Goal: Information Seeking & Learning: Learn about a topic

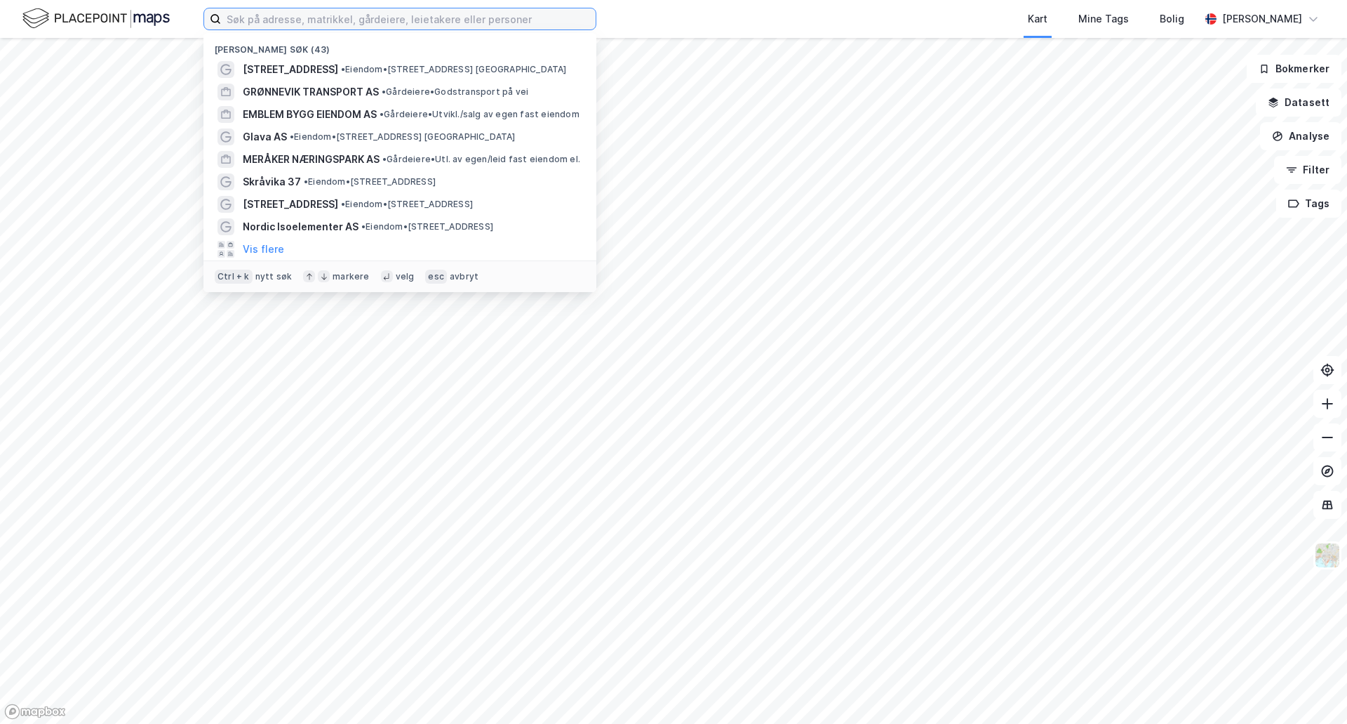
click at [459, 20] on input at bounding box center [408, 18] width 375 height 21
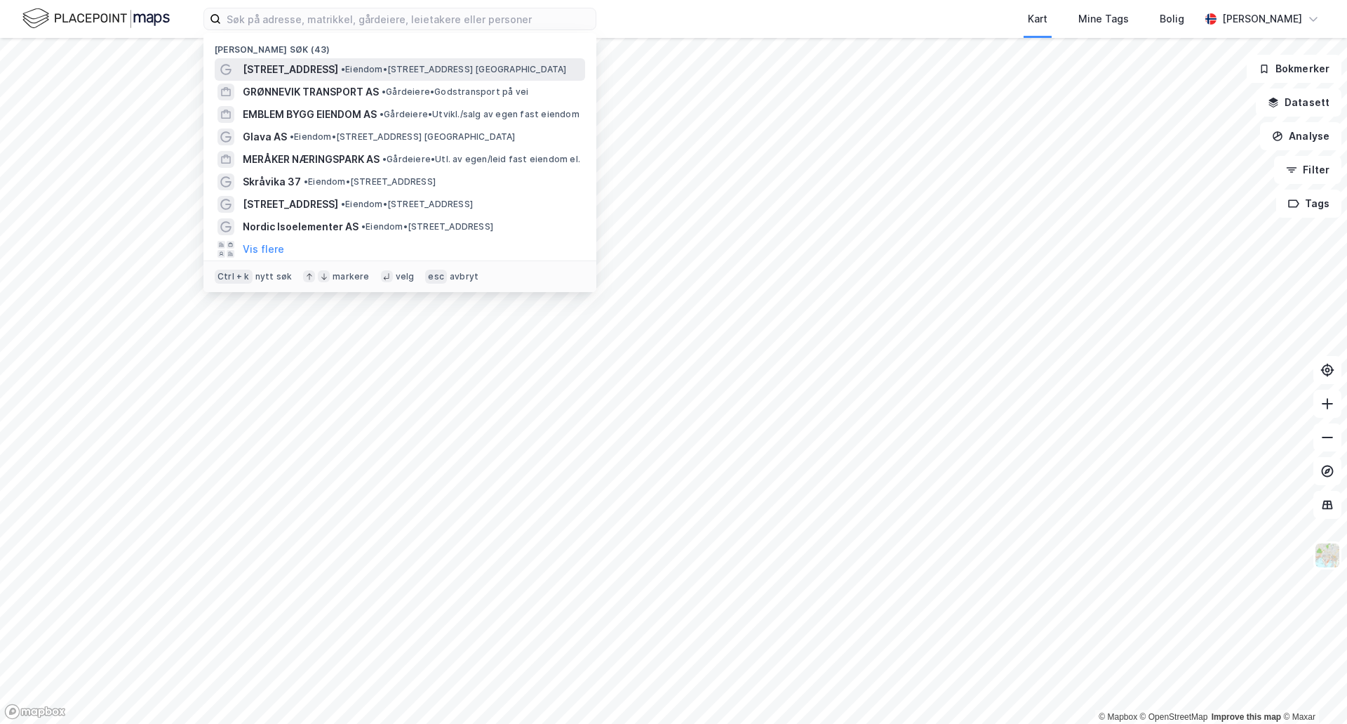
click at [334, 76] on div "[STREET_ADDRESS] • Eiendom • [STREET_ADDRESS] [GEOGRAPHIC_DATA]" at bounding box center [413, 69] width 340 height 17
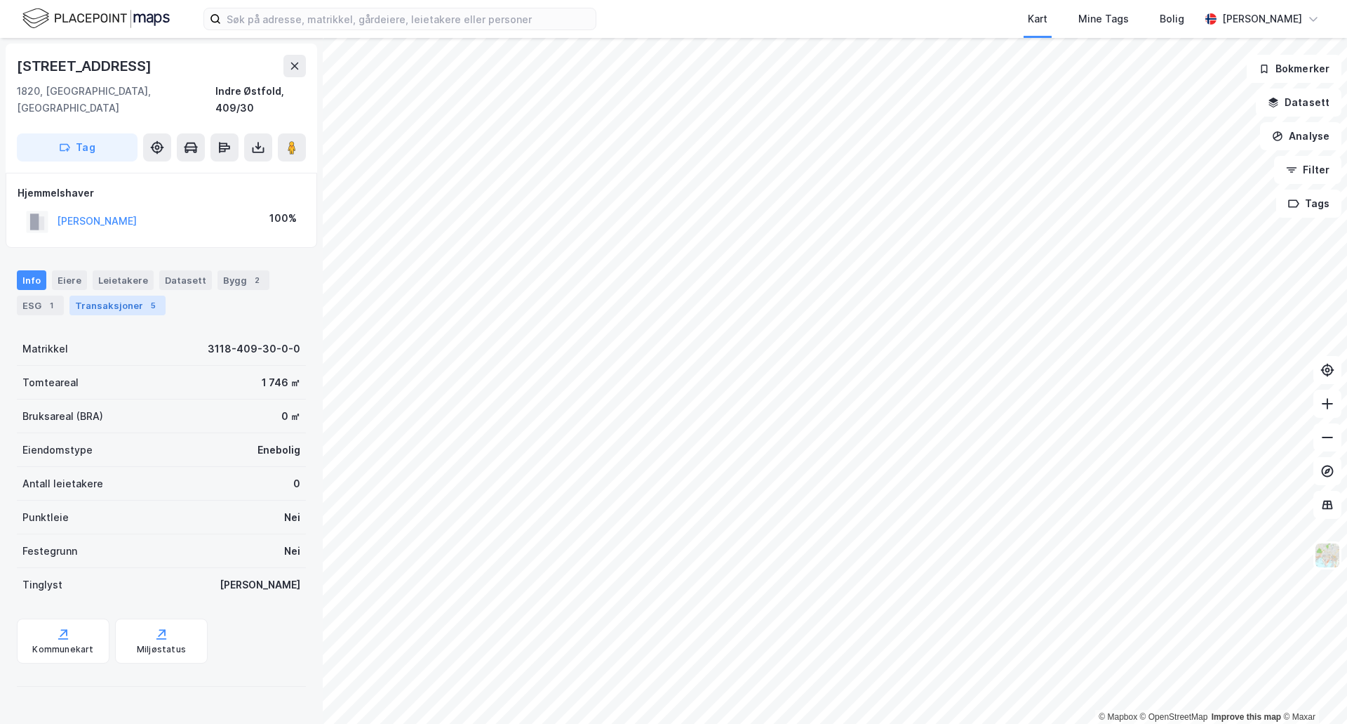
click at [102, 295] on div "Transaksjoner 5" at bounding box center [117, 305] width 96 height 20
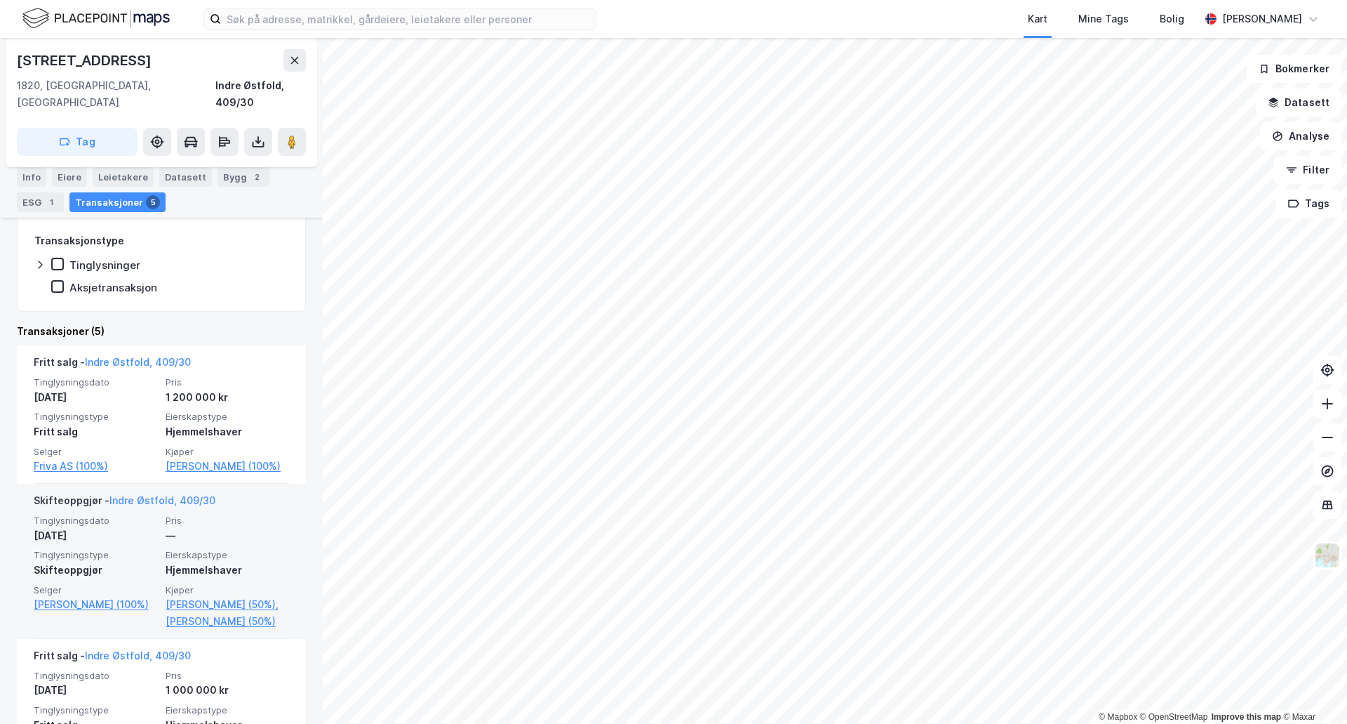
scroll to position [211, 0]
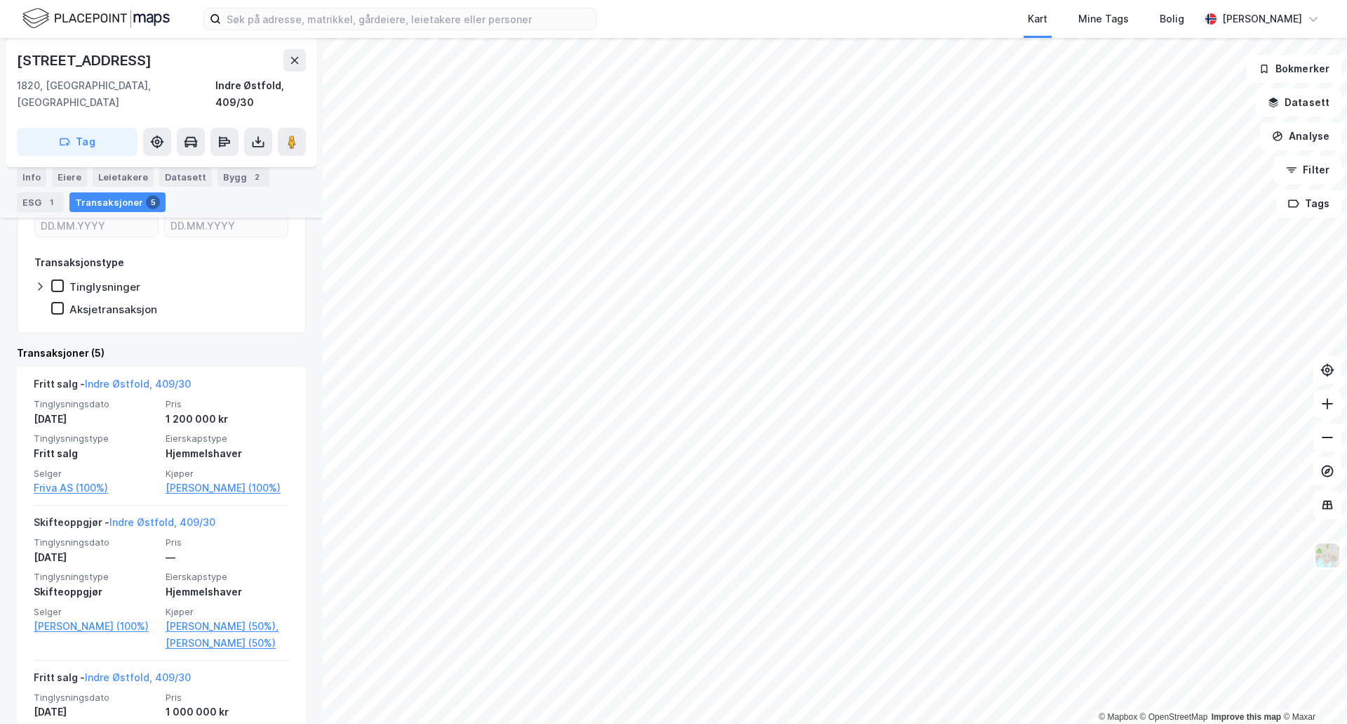
click at [30, 171] on div "Info" at bounding box center [31, 177] width 29 height 20
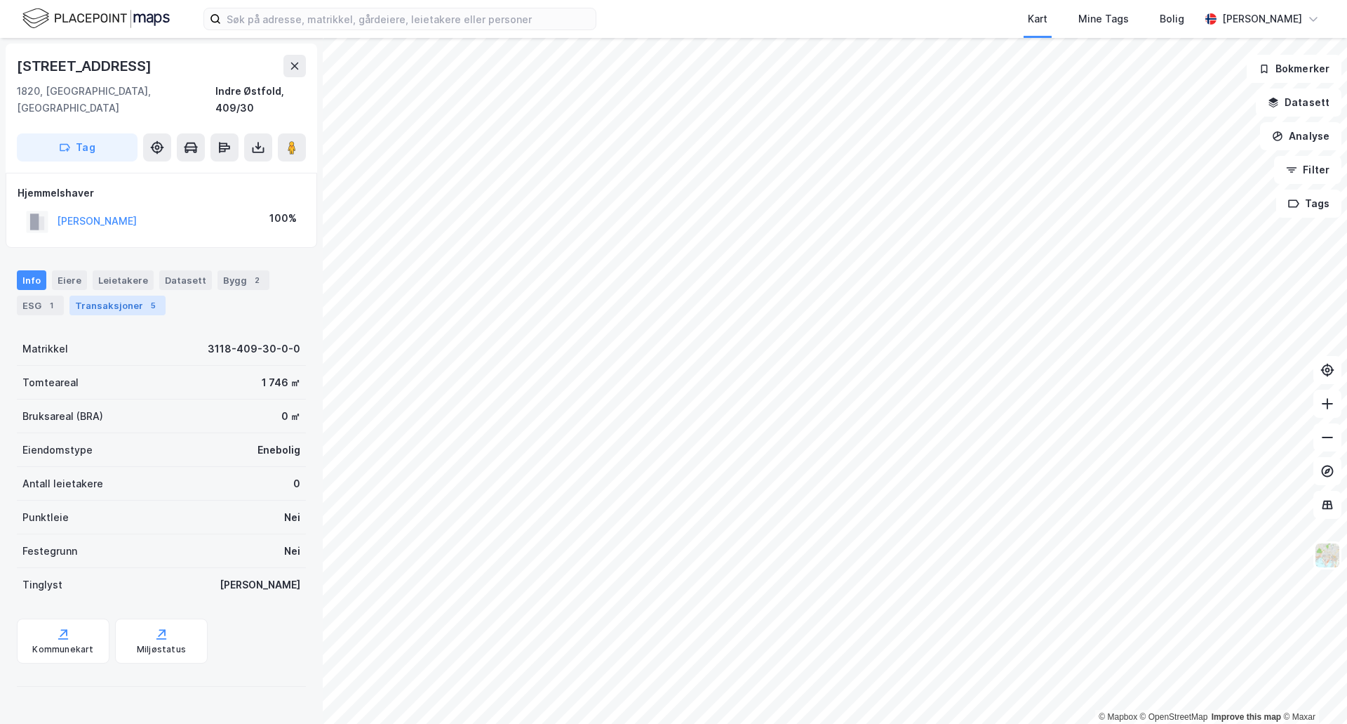
click at [125, 295] on div "Transaksjoner 5" at bounding box center [117, 305] width 96 height 20
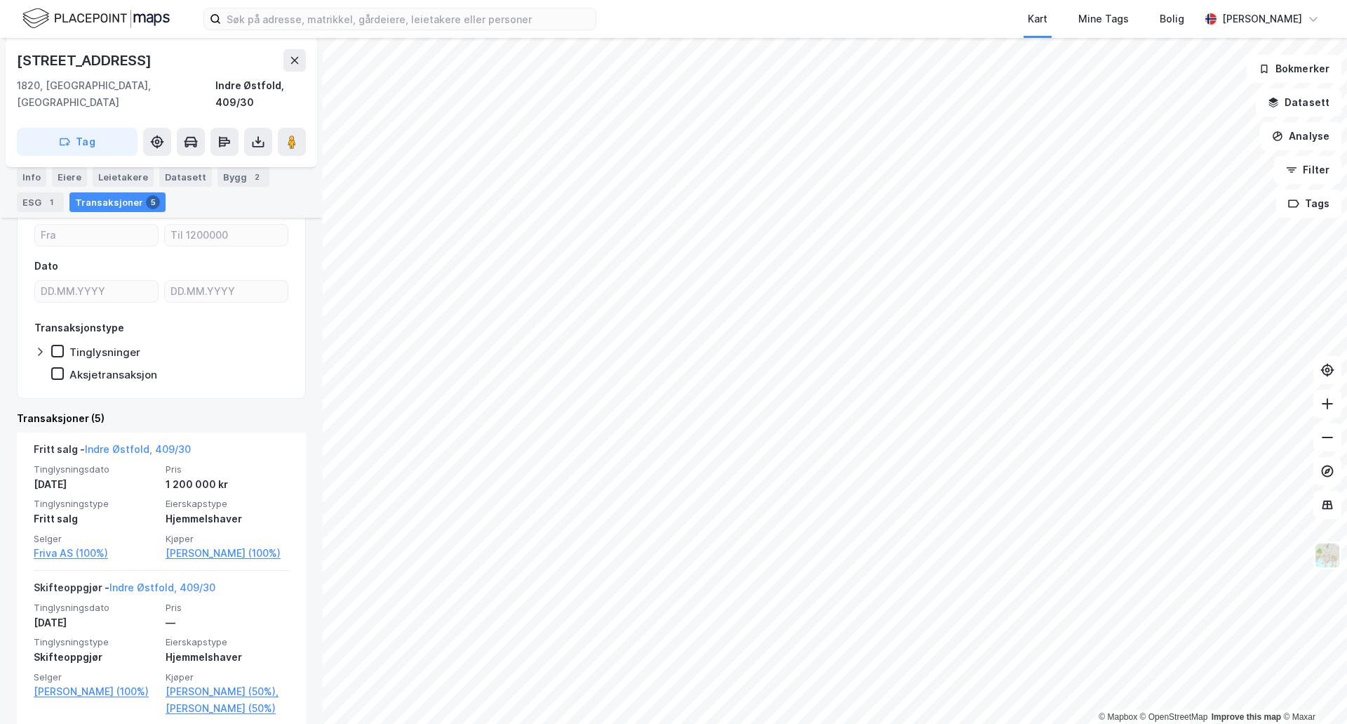
scroll to position [138, 0]
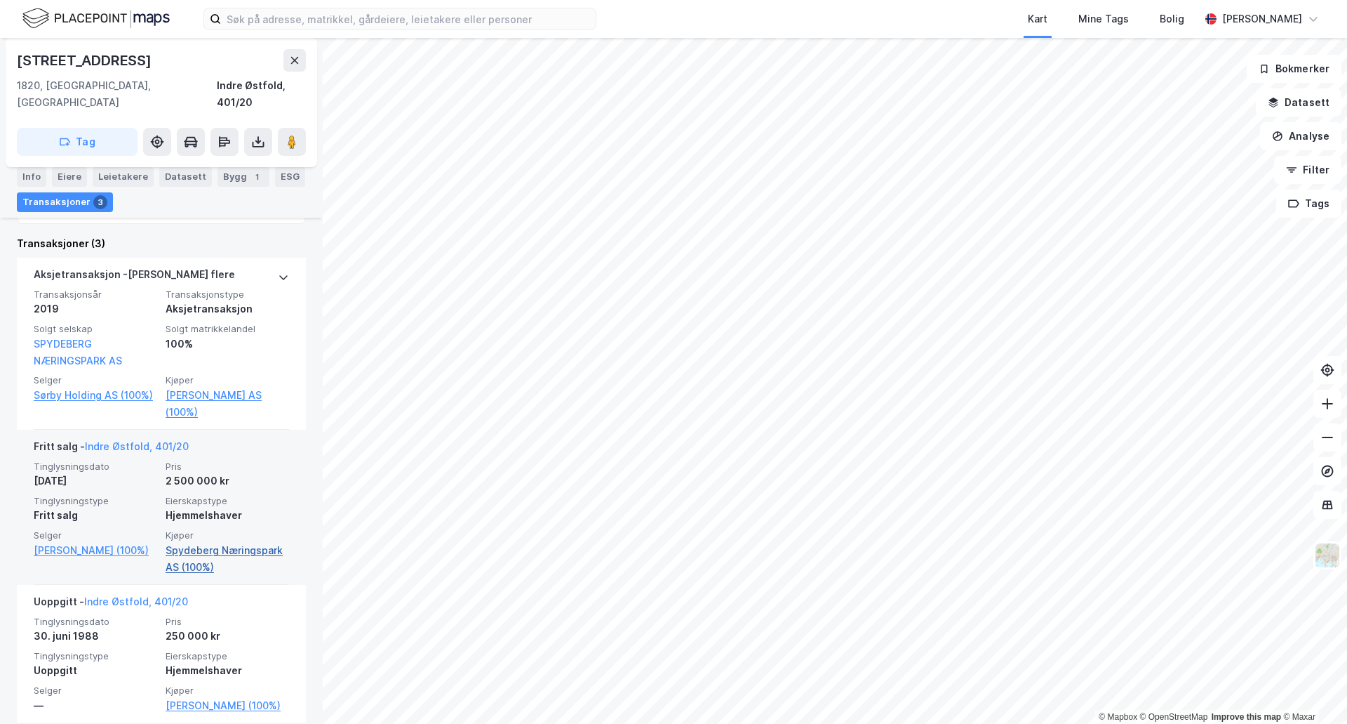
scroll to position [408, 0]
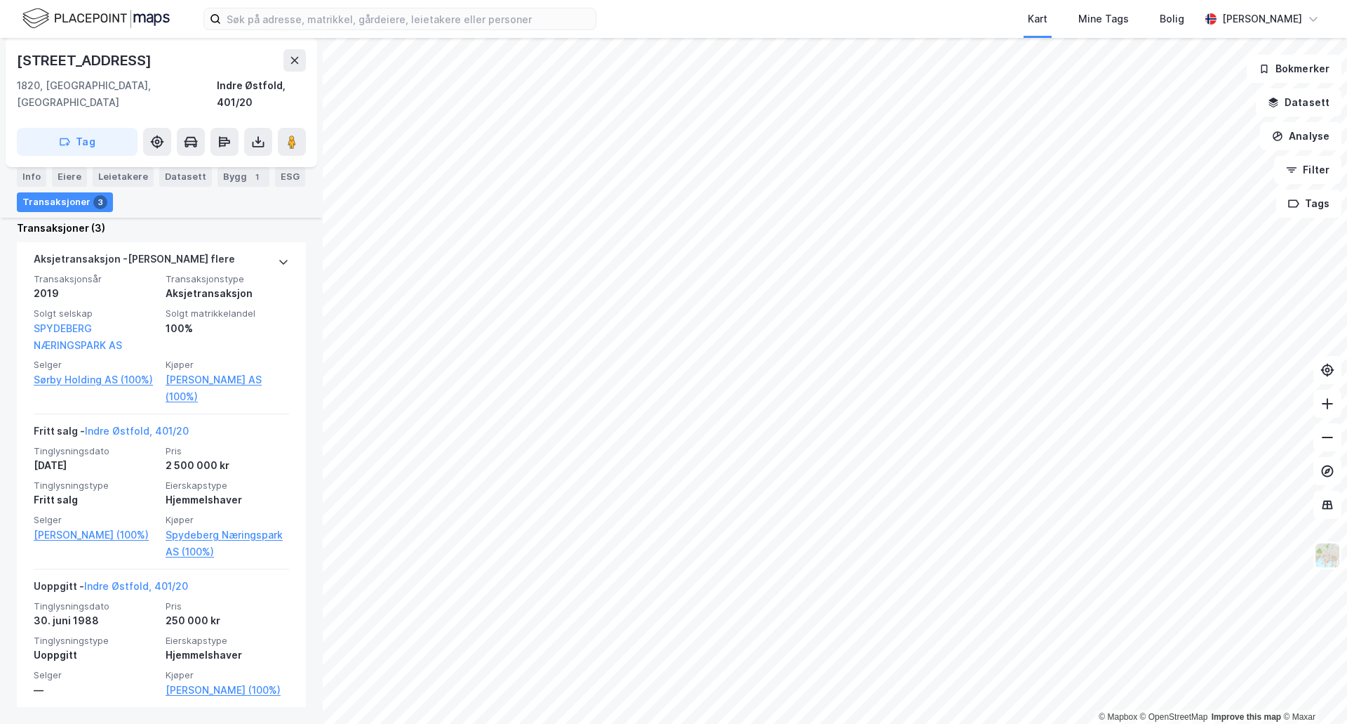
click at [64, 183] on div "Eiere" at bounding box center [69, 177] width 35 height 20
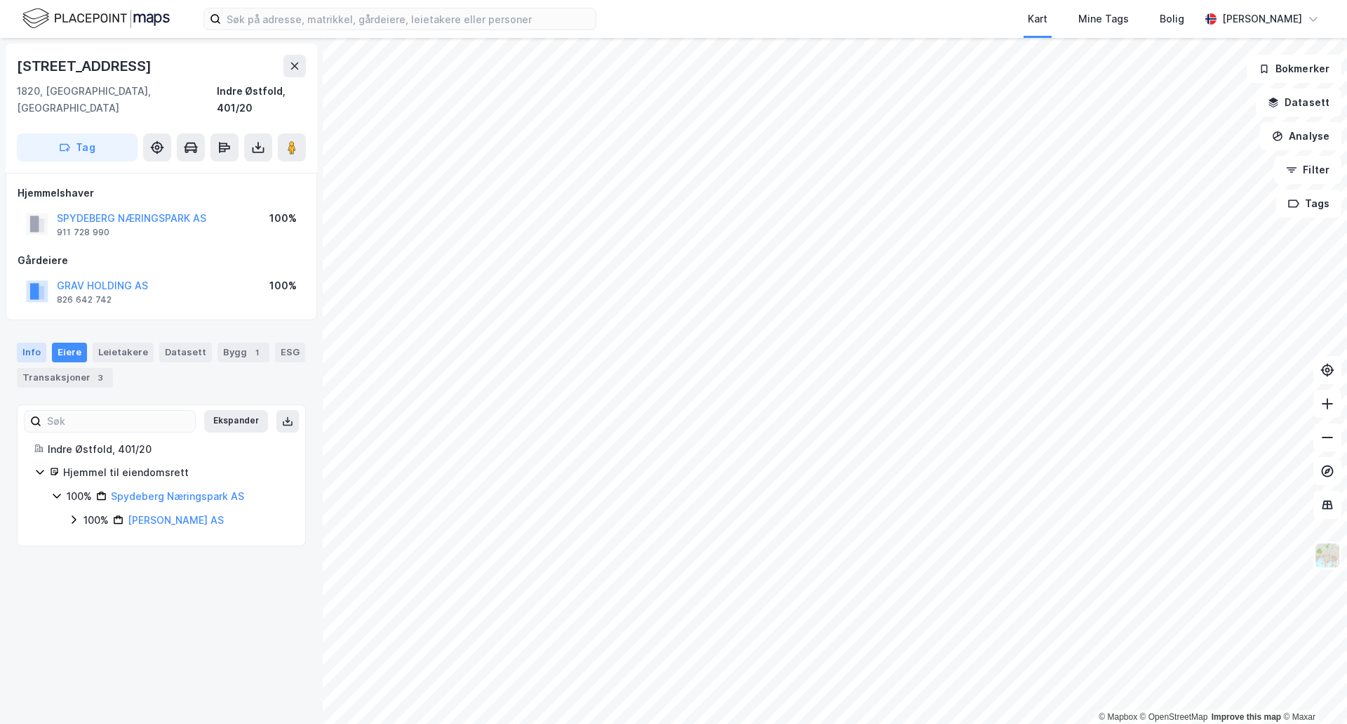
click at [32, 342] on div "Info" at bounding box center [31, 352] width 29 height 20
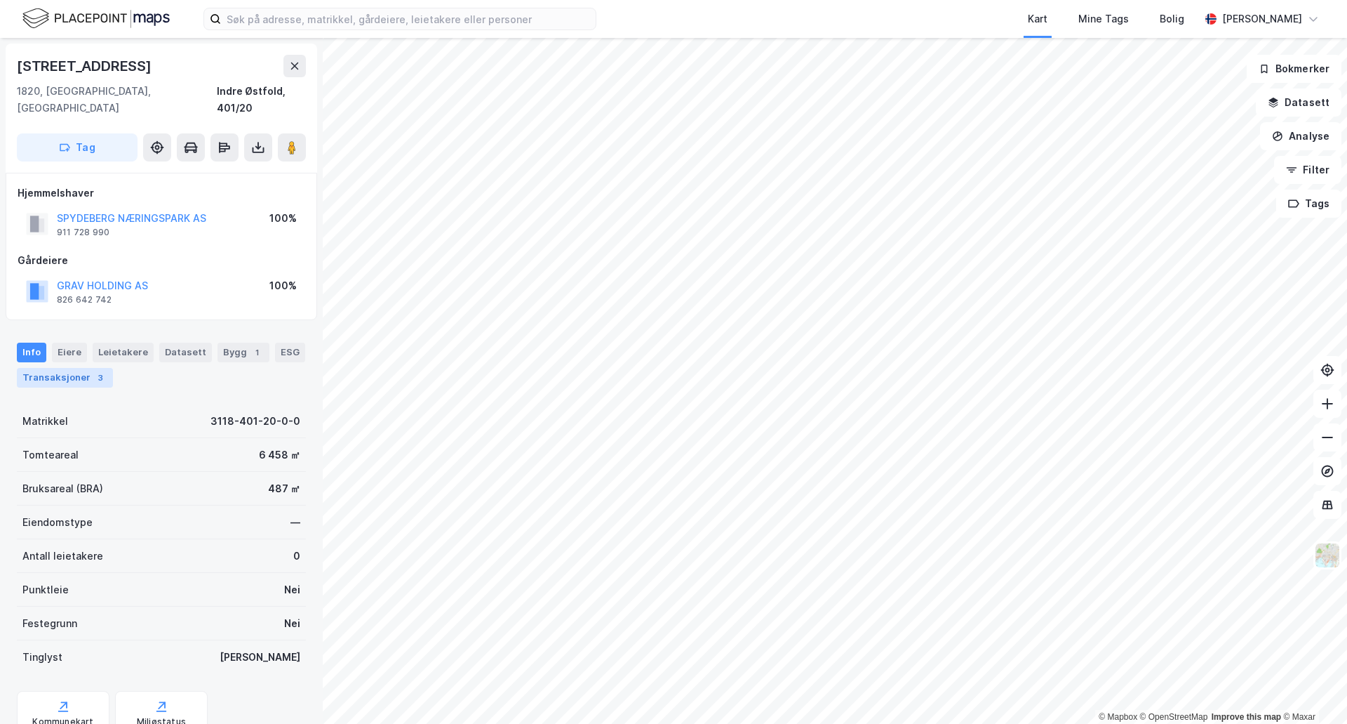
click at [70, 368] on div "Transaksjoner 3" at bounding box center [65, 378] width 96 height 20
